Goal: Information Seeking & Learning: Learn about a topic

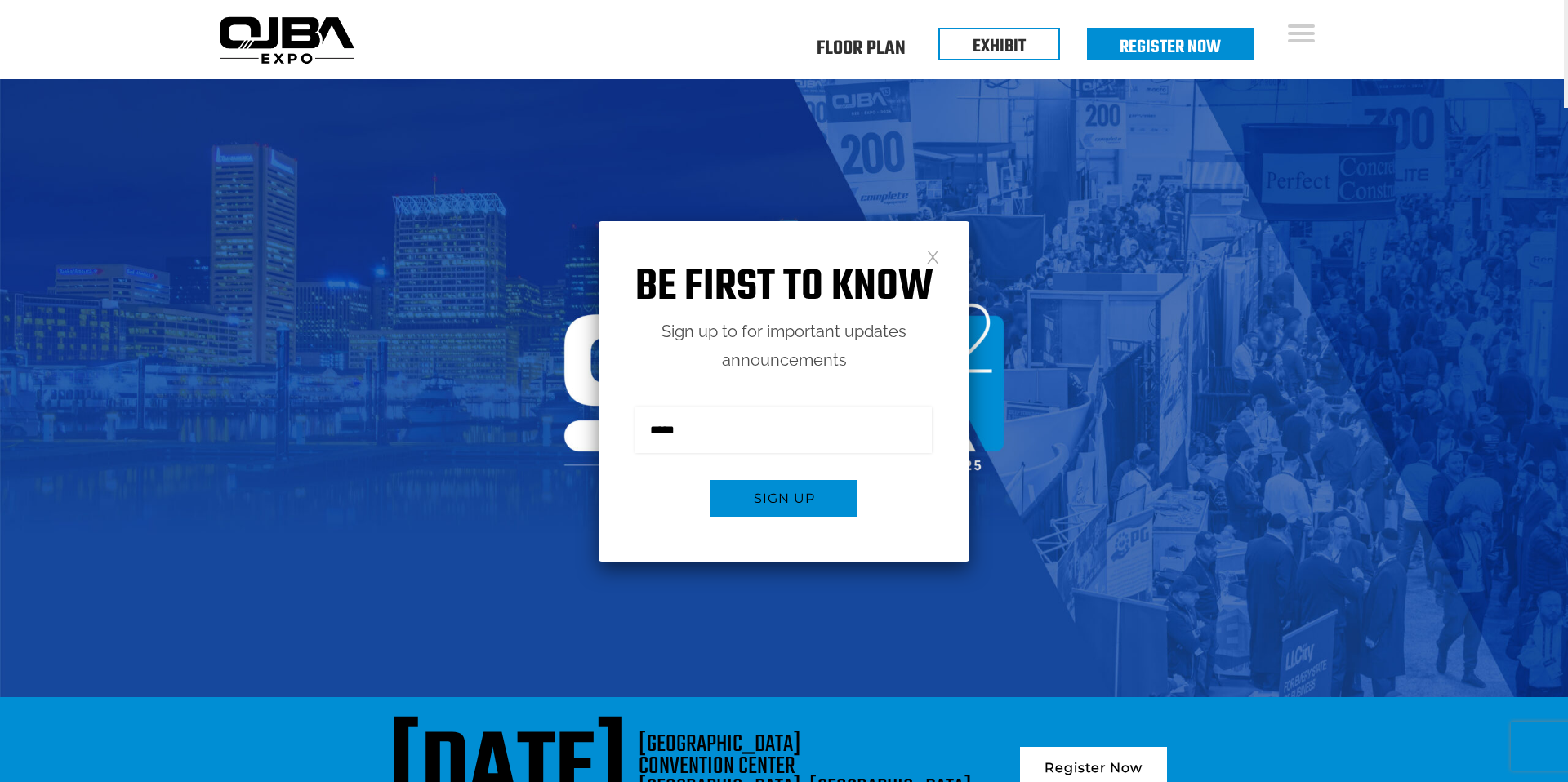
click at [937, 262] on link at bounding box center [932, 255] width 14 height 14
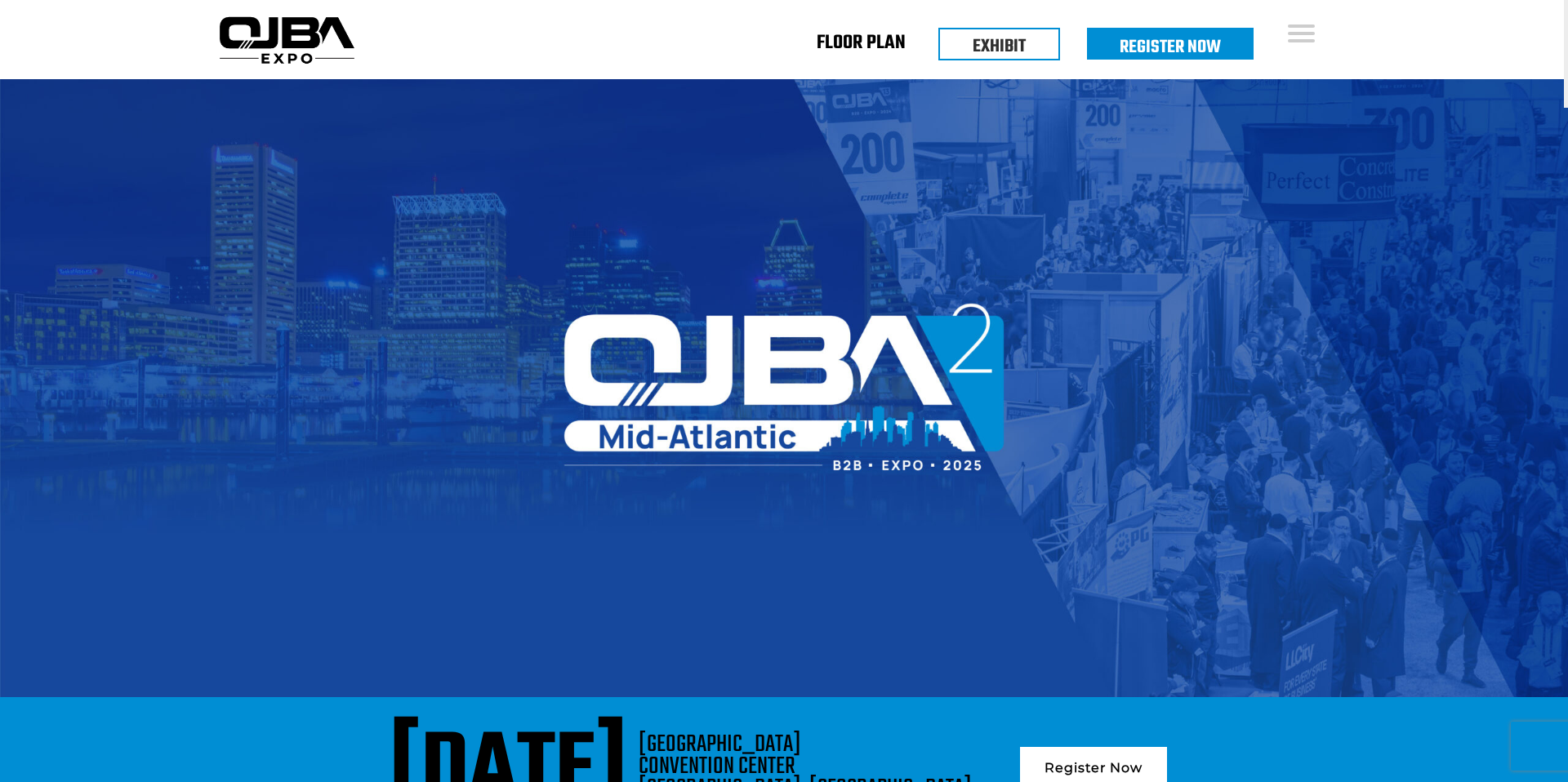
click at [858, 44] on link "Floor Plan" at bounding box center [861, 46] width 89 height 5
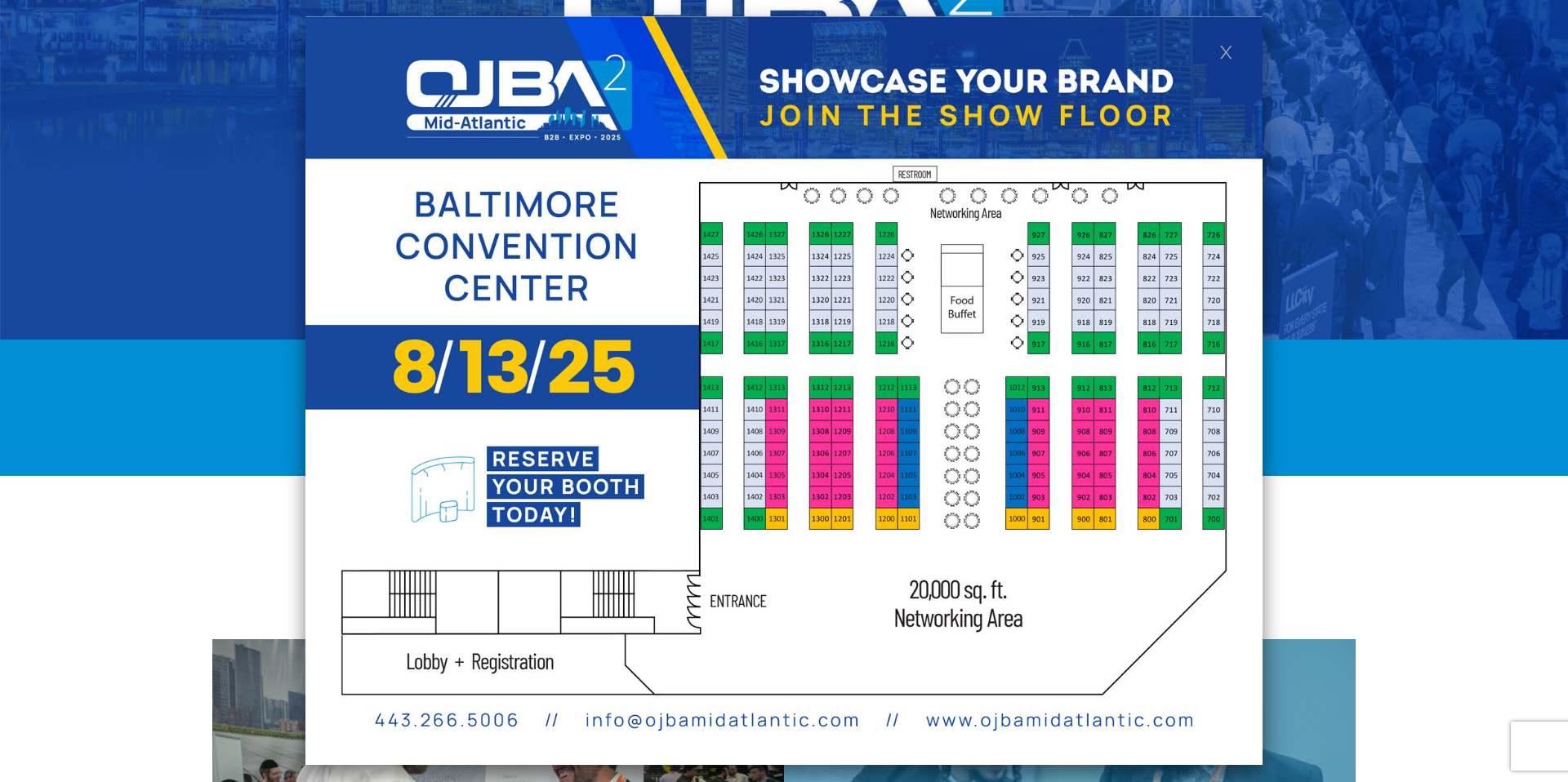
scroll to position [365, 0]
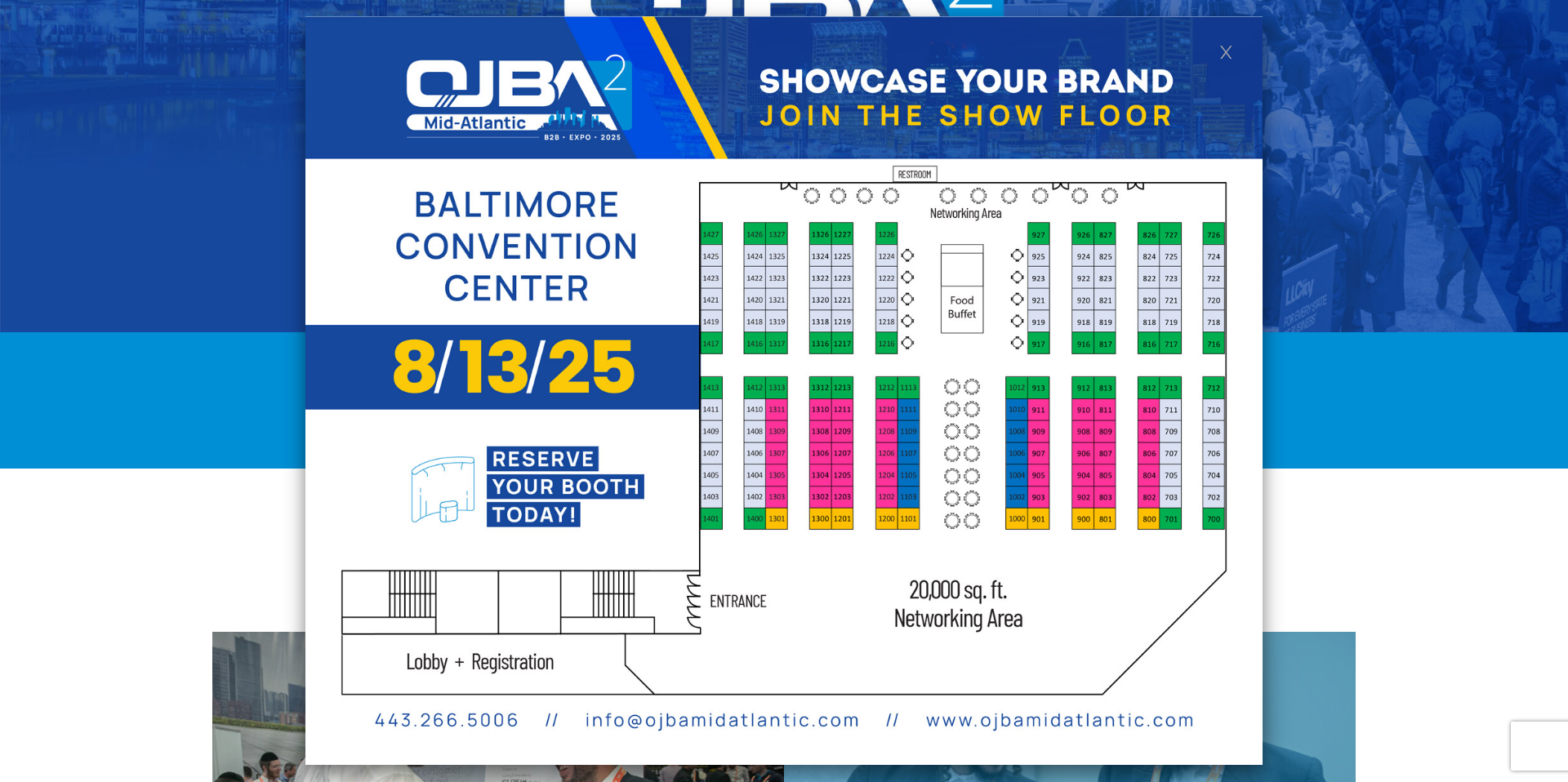
click at [1234, 38] on img at bounding box center [784, 390] width 957 height 748
click at [1225, 45] on link at bounding box center [1225, 51] width 14 height 14
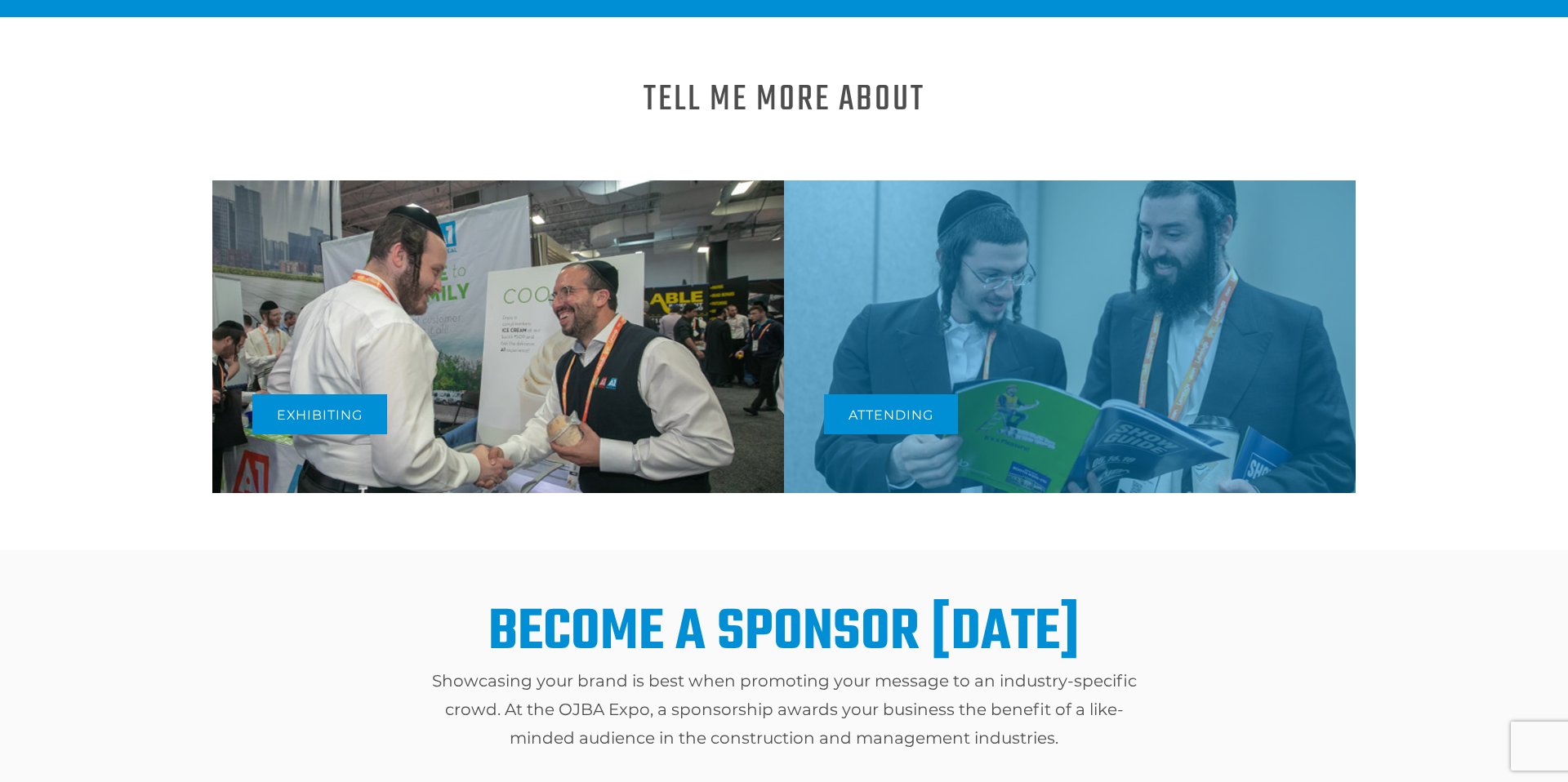
scroll to position [818, 0]
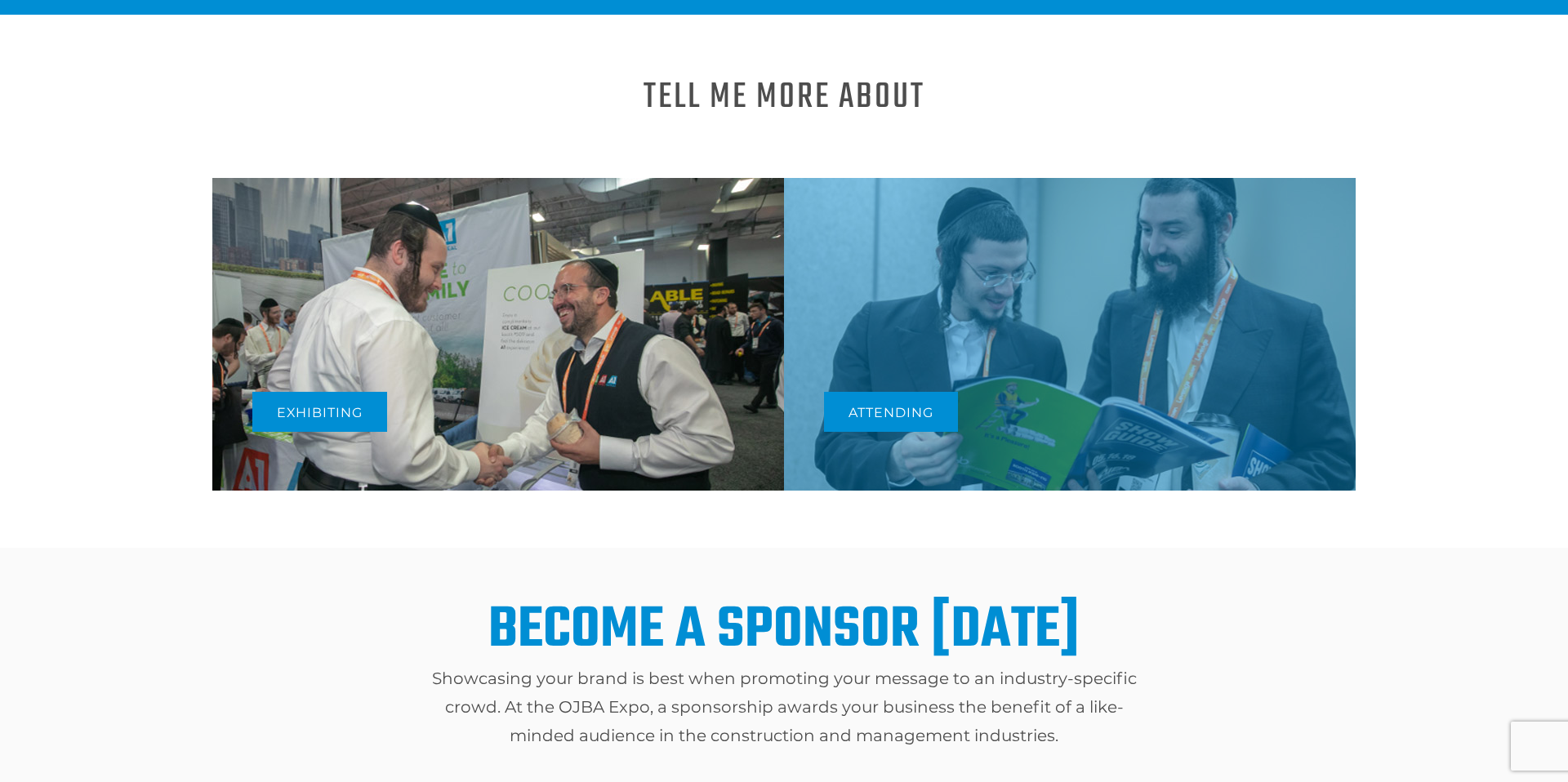
click at [365, 379] on div "Exhibiting" at bounding box center [321, 411] width 139 height 64
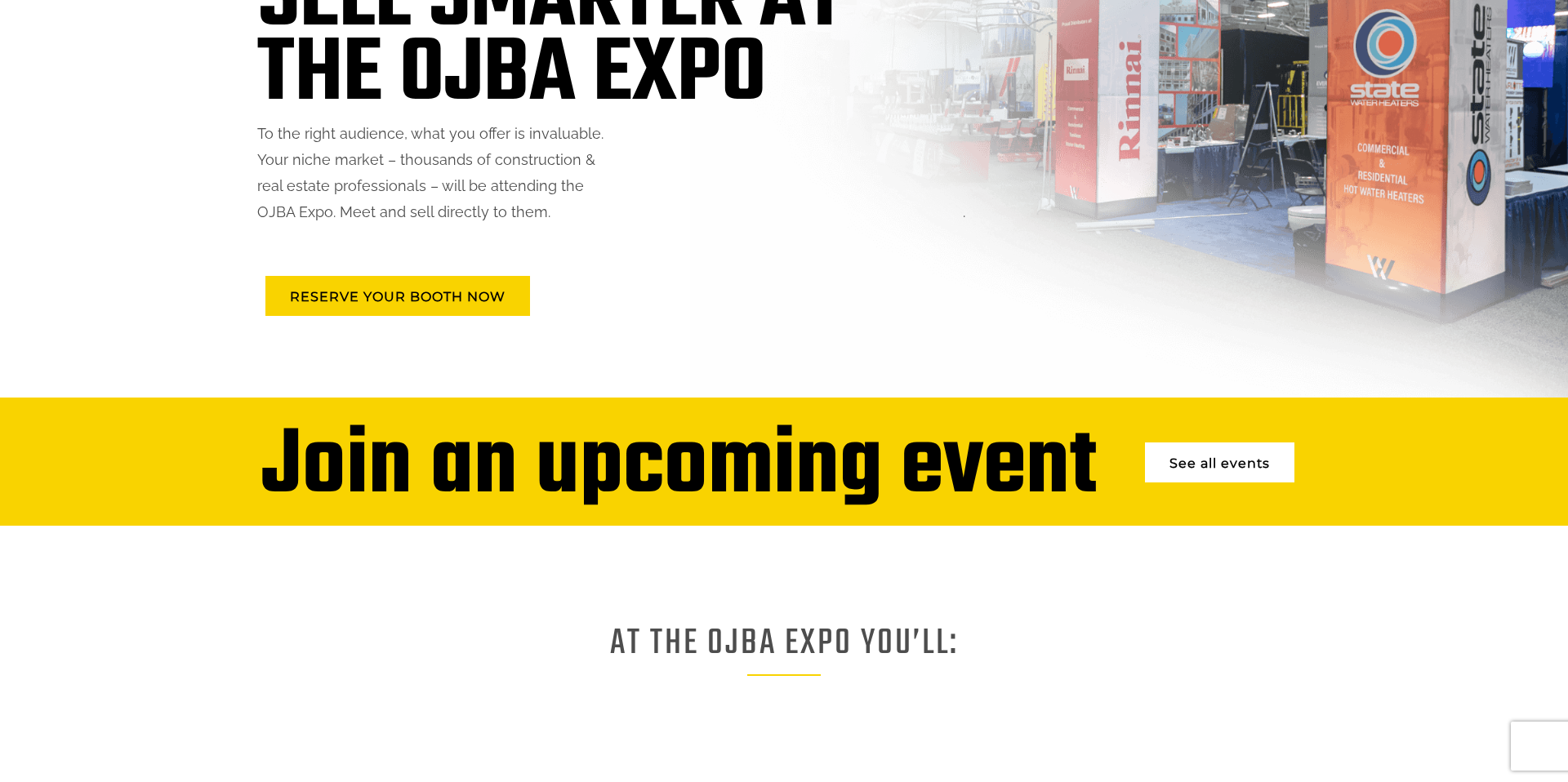
scroll to position [268, 0]
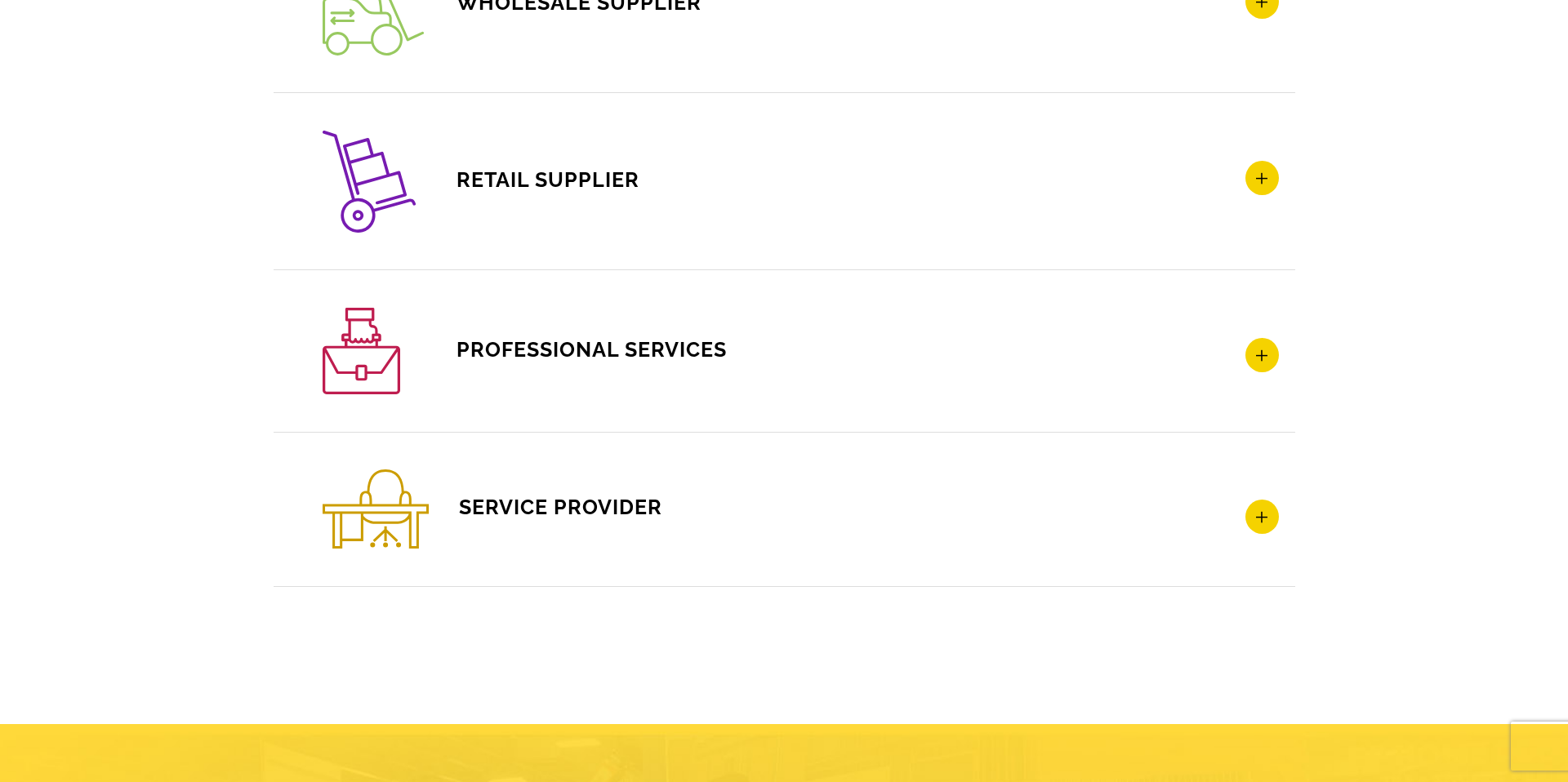
click at [1253, 355] on icon at bounding box center [1261, 356] width 34 height 34
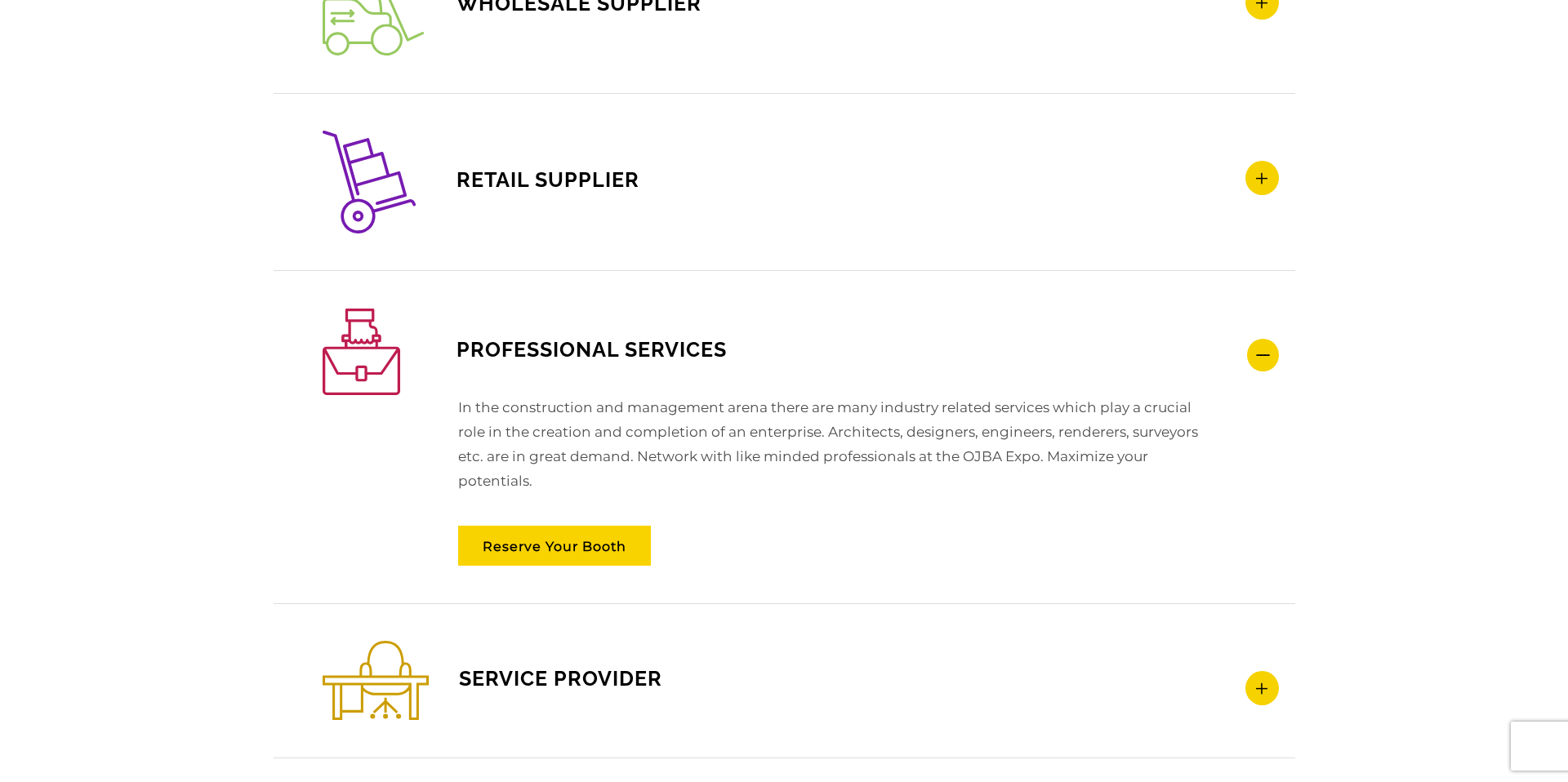
scroll to position [2440, 0]
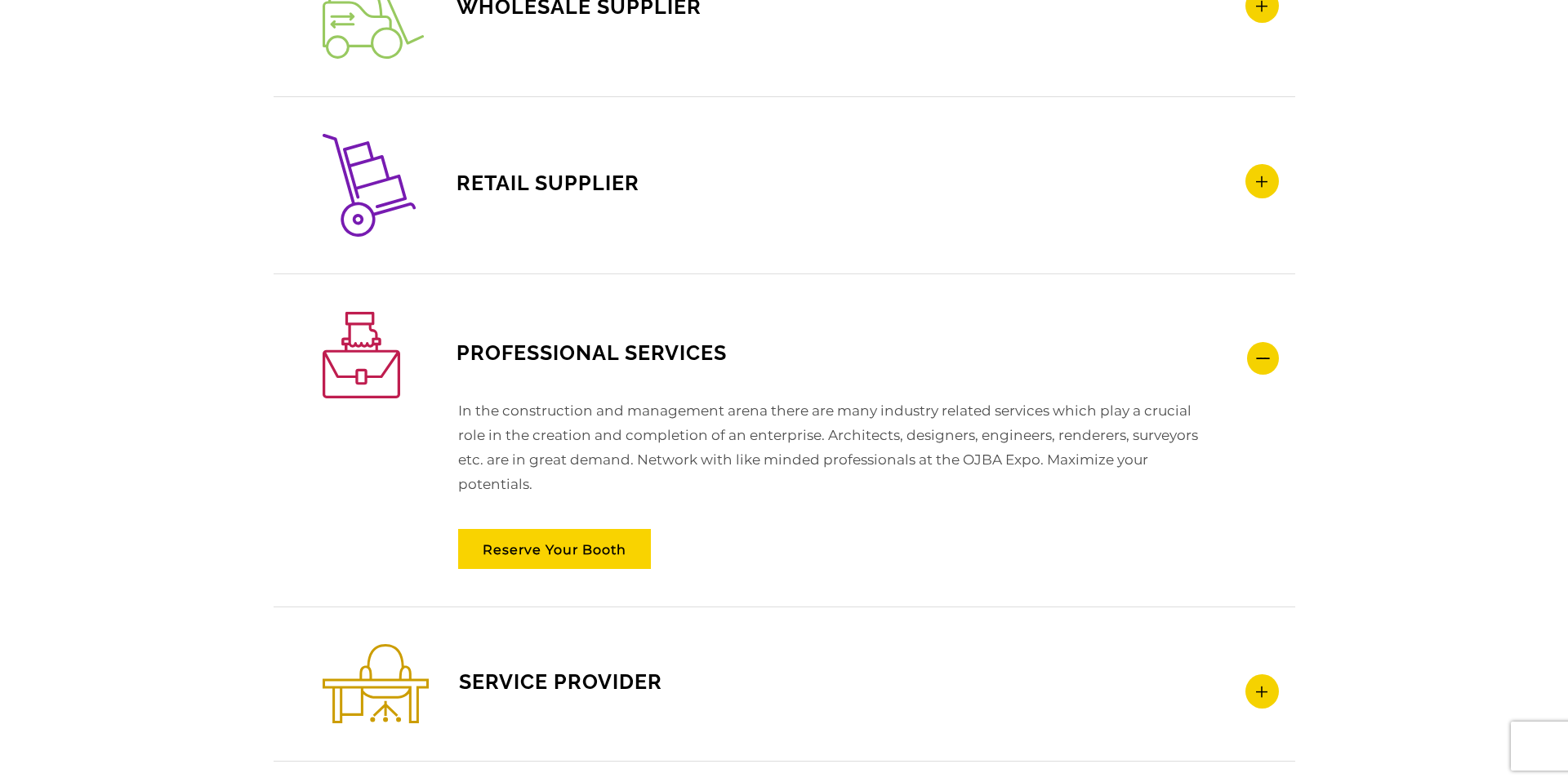
click at [1257, 194] on icon at bounding box center [1261, 181] width 34 height 34
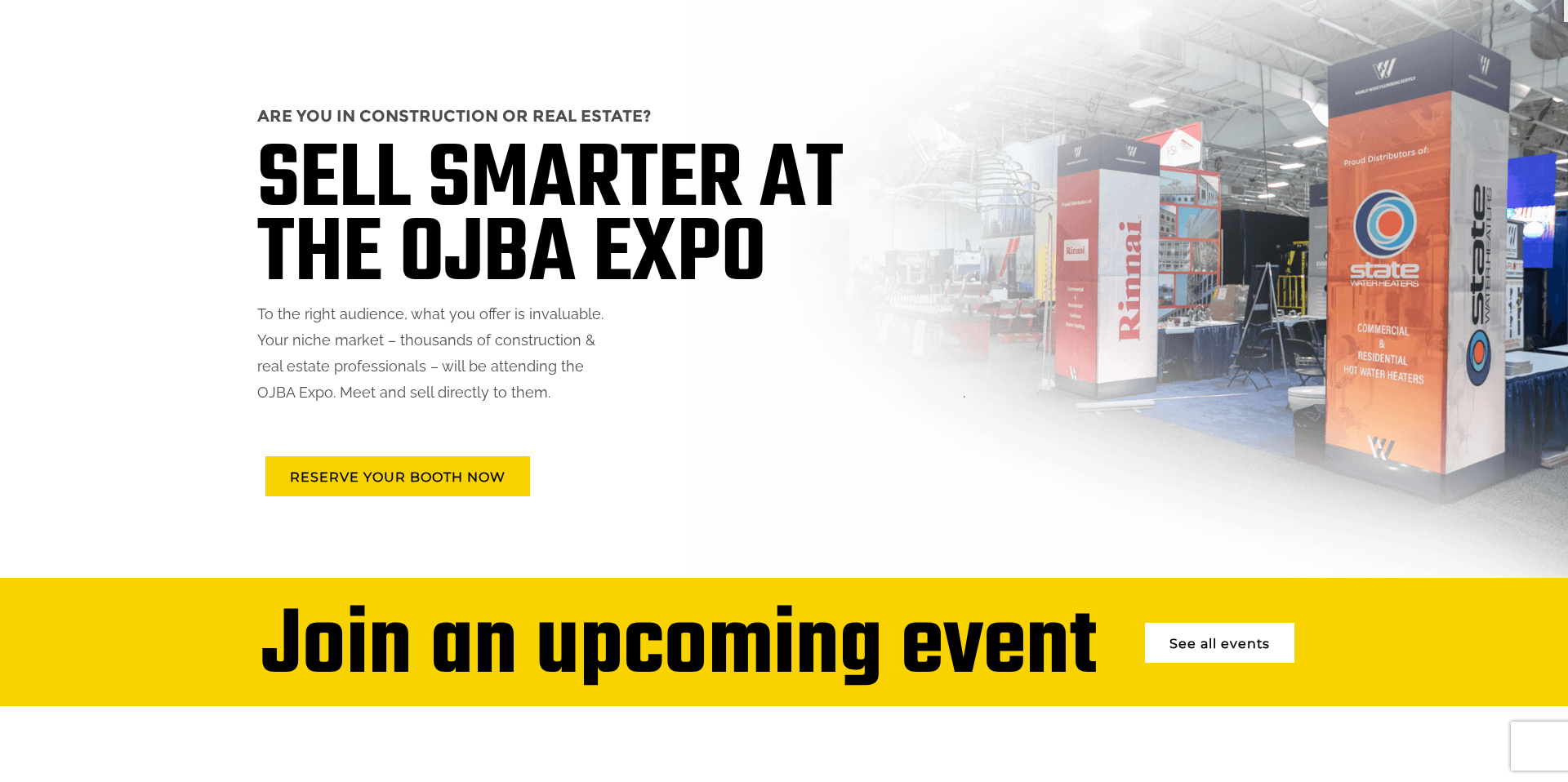
scroll to position [0, 0]
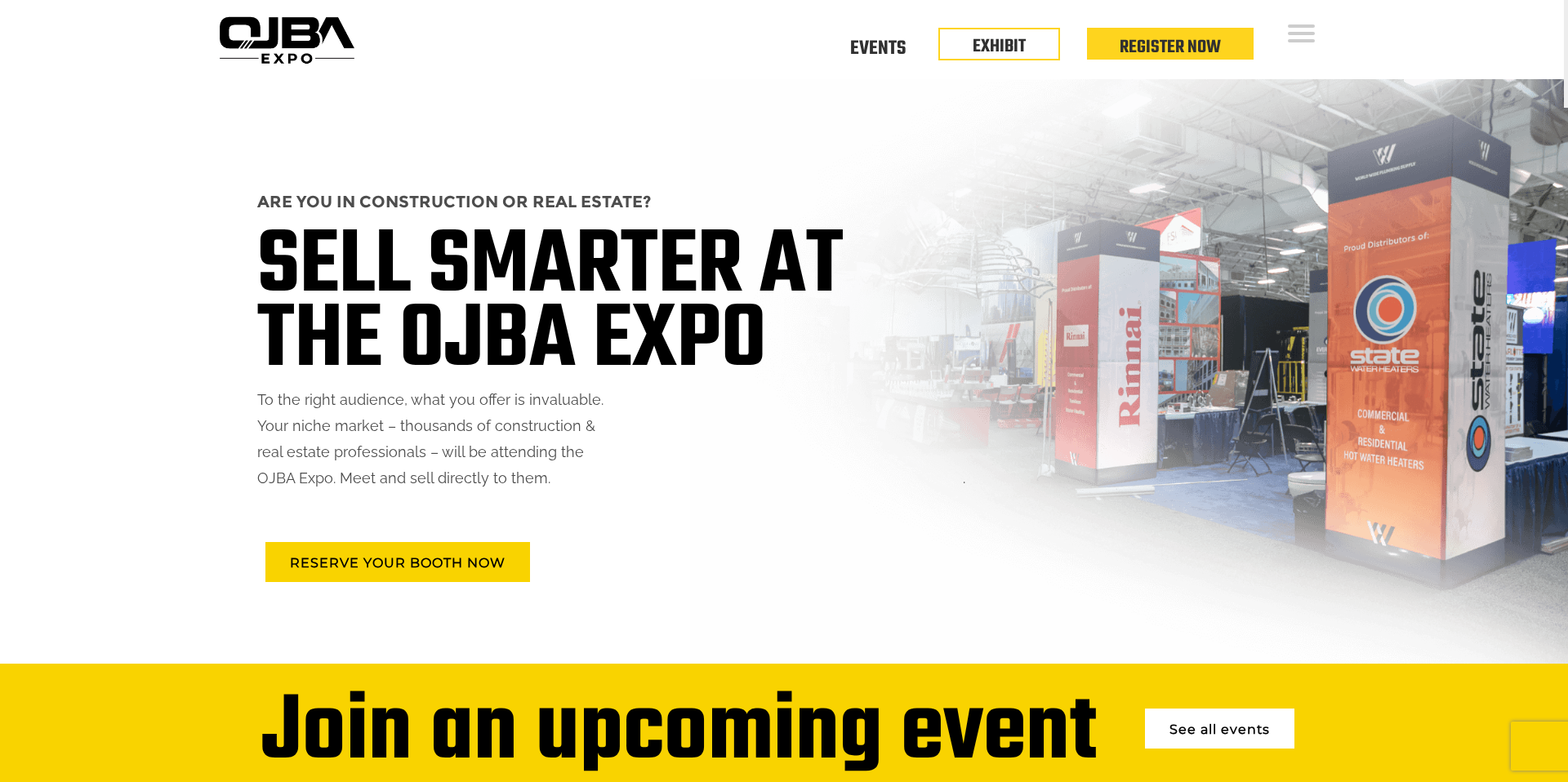
click at [1303, 24] on div "Why Exhibit Why Attend About Media Contact Us Events Floor Plan EXHIBIT Registe…" at bounding box center [1301, 35] width 27 height 22
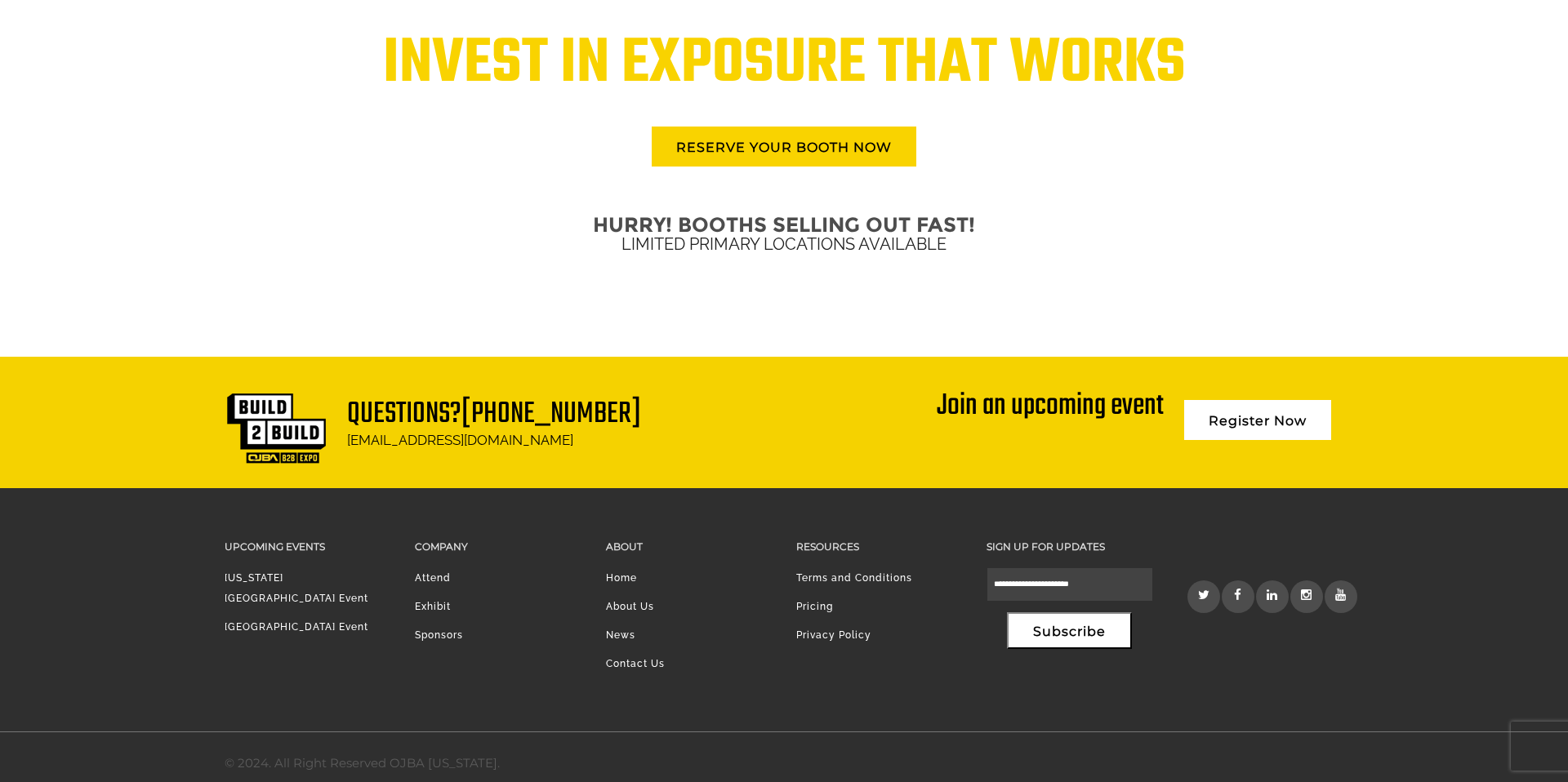
scroll to position [3916, 0]
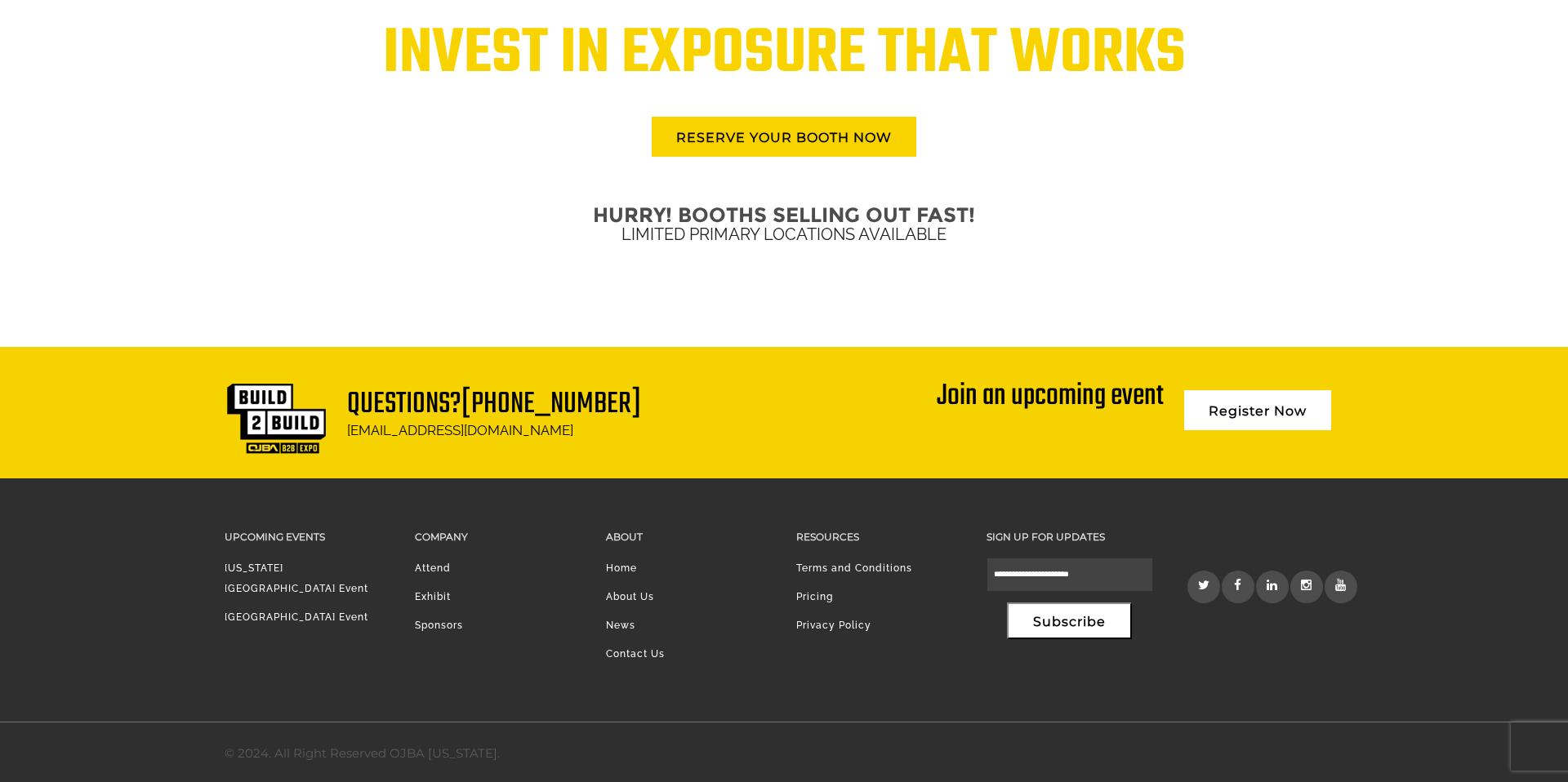
click at [319, 607] on li "[GEOGRAPHIC_DATA] Event" at bounding box center [307, 621] width 166 height 28
click at [320, 611] on link "[GEOGRAPHIC_DATA] Event" at bounding box center [296, 617] width 143 height 12
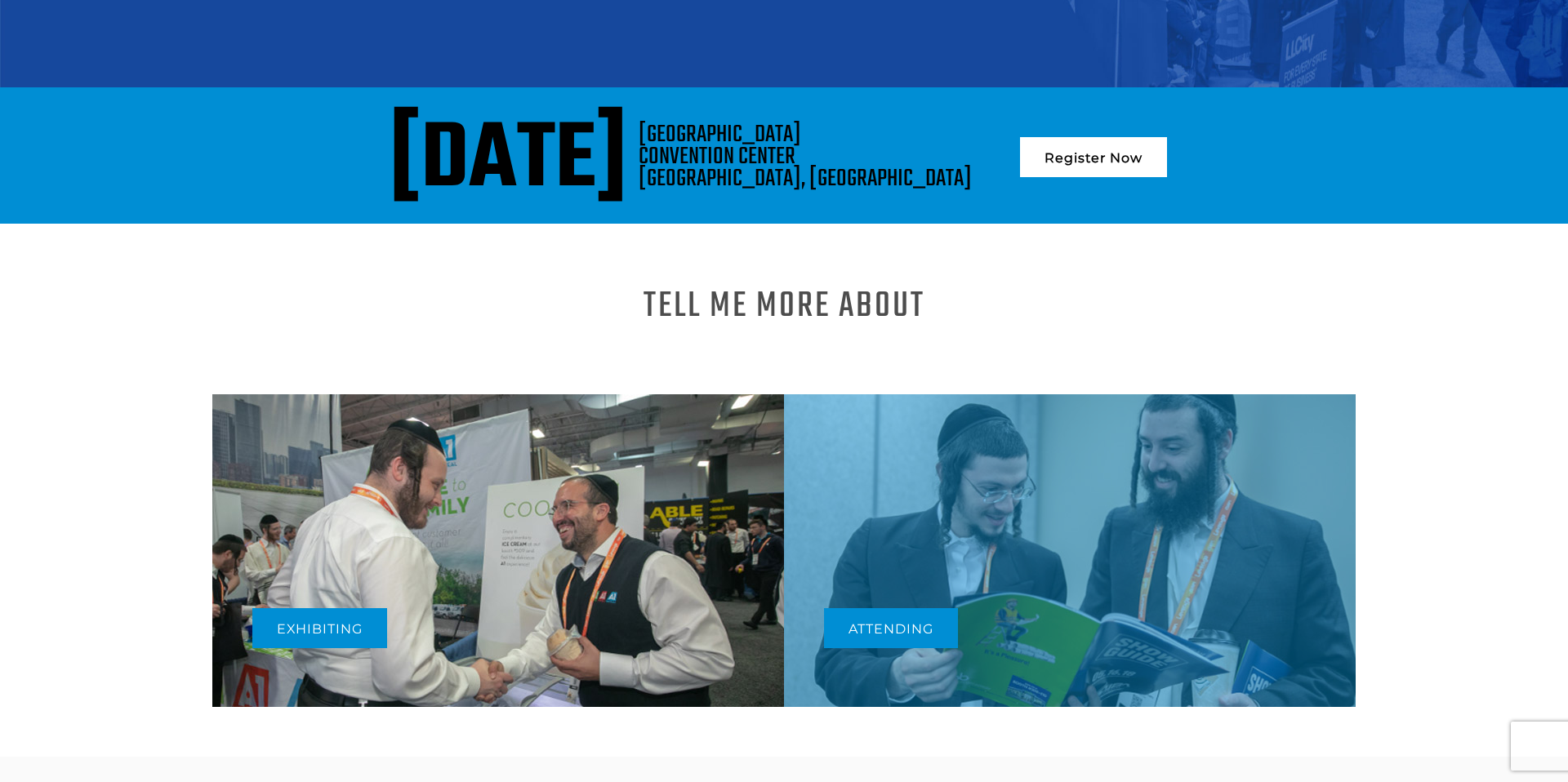
scroll to position [611, 0]
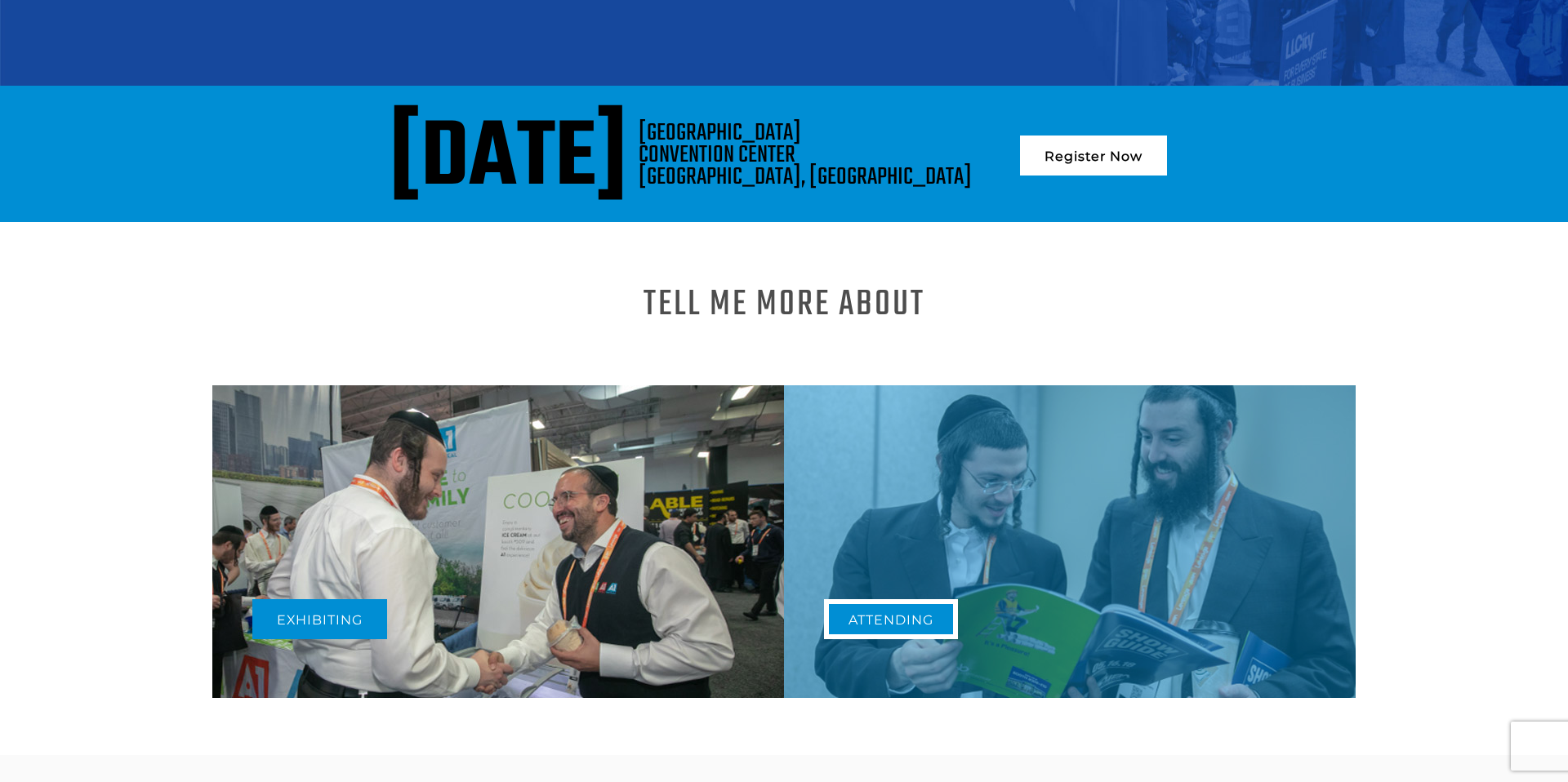
click at [876, 599] on link "Attending" at bounding box center [891, 619] width 134 height 40
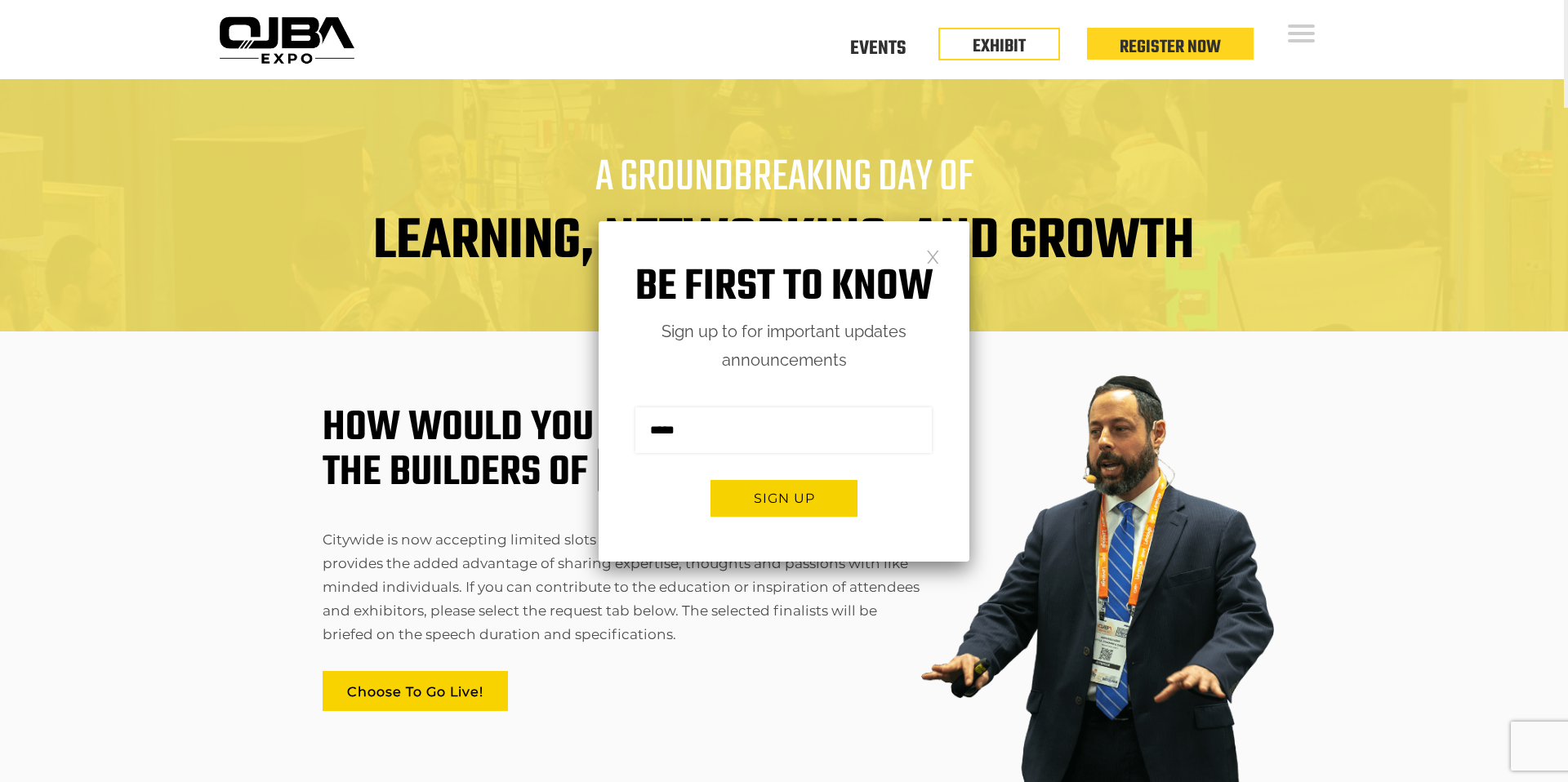
click at [926, 257] on link at bounding box center [932, 255] width 14 height 14
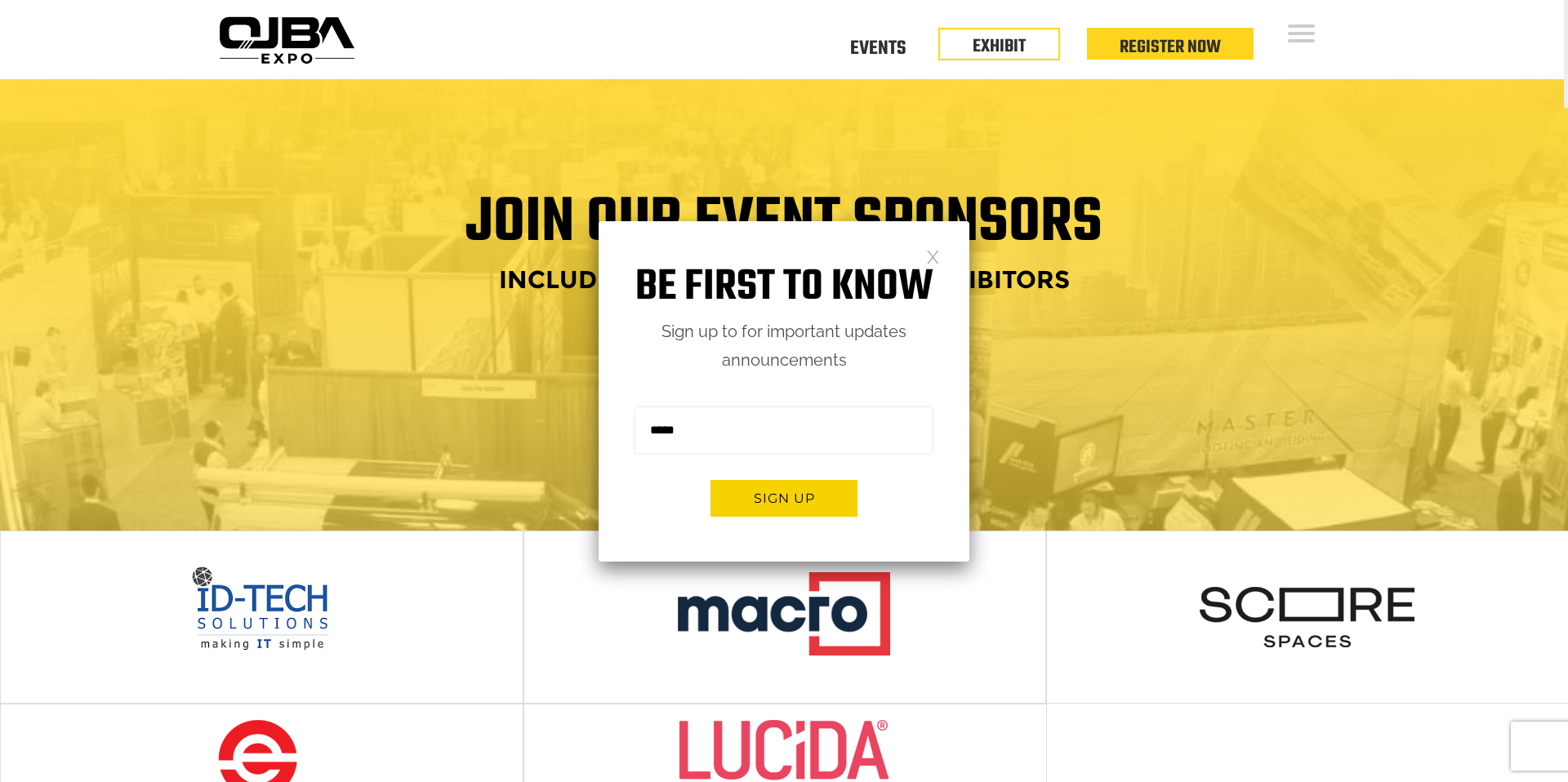
click at [936, 252] on link at bounding box center [932, 255] width 14 height 14
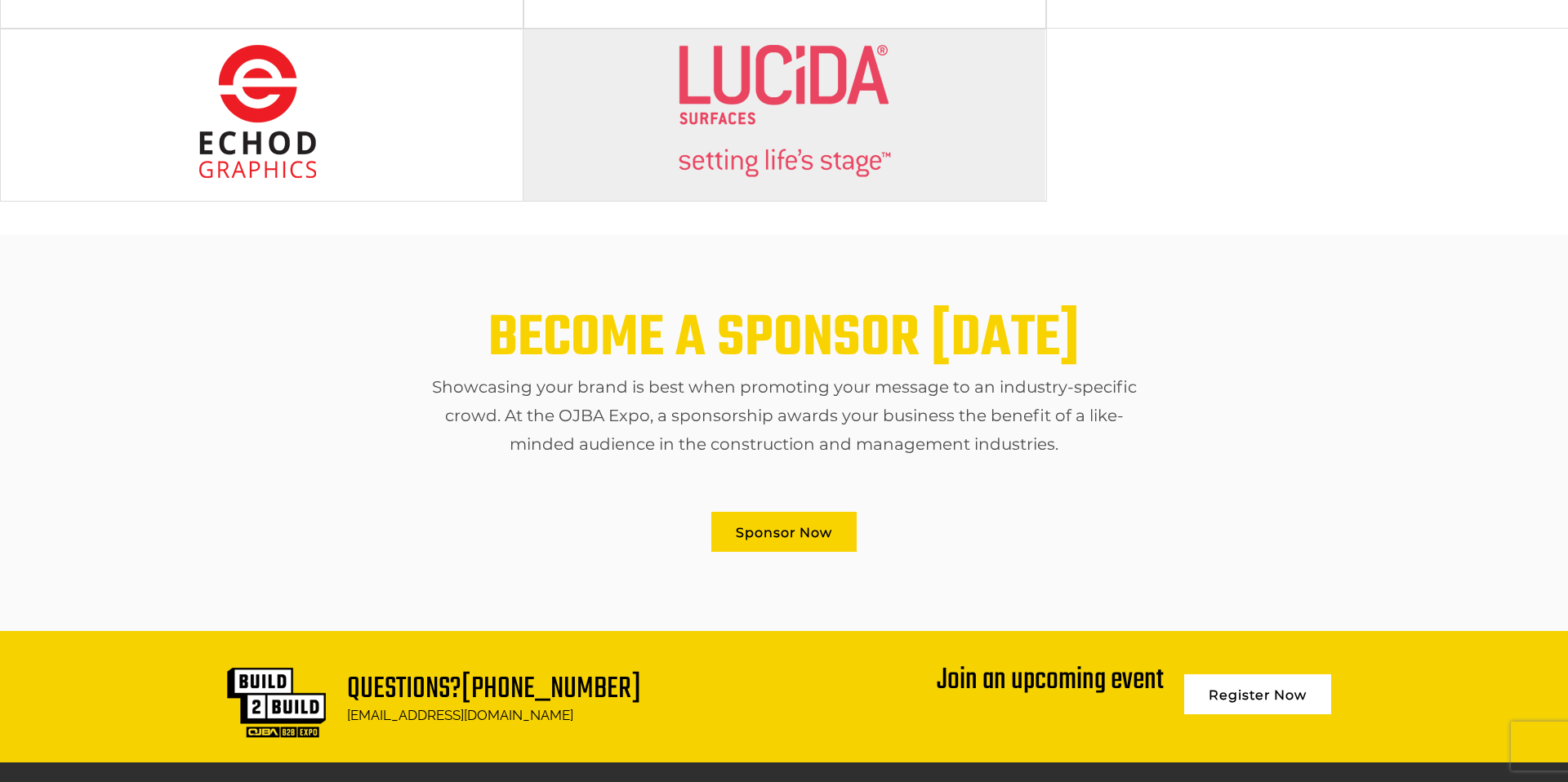
scroll to position [953, 0]
